Goal: Task Accomplishment & Management: Manage account settings

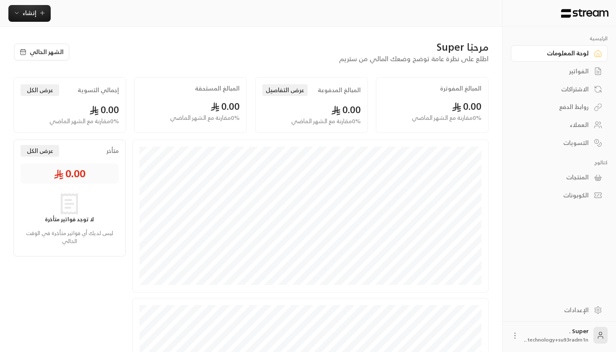
click at [567, 127] on div "العملاء" at bounding box center [554, 125] width 67 height 8
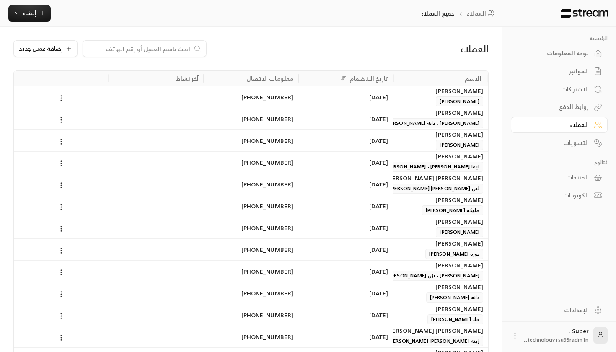
click at [555, 55] on div "لوحة المعلومات" at bounding box center [554, 53] width 67 height 8
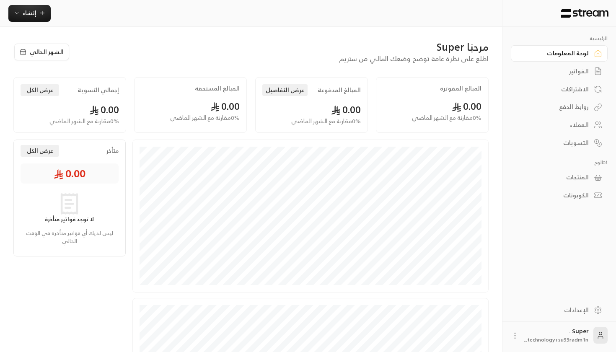
click at [518, 336] on icon at bounding box center [515, 336] width 8 height 8
click at [503, 339] on li "تسجيل الخروج" at bounding box center [495, 335] width 46 height 13
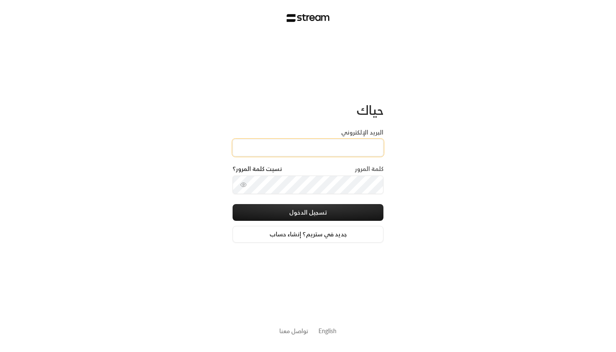
click at [300, 146] on input "البريد الإلكتروني" at bounding box center [308, 147] width 151 height 17
paste input "[EMAIL_ADDRESS][DOMAIN_NAME]"
type input "[EMAIL_ADDRESS][DOMAIN_NAME]"
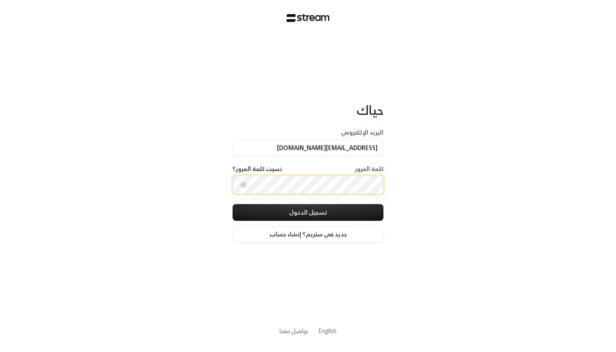
click at [308, 213] on button "تسجيل الدخول" at bounding box center [308, 212] width 151 height 17
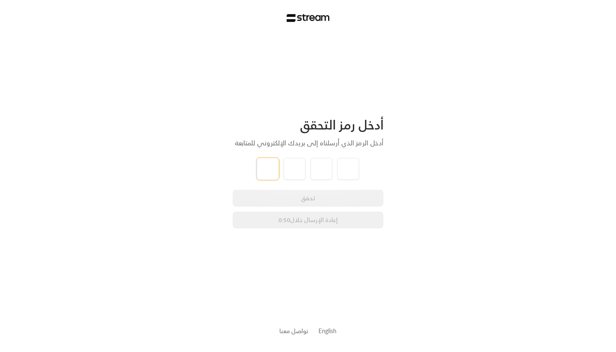
type input "1"
type input "7"
type input "5"
type input "3"
